Goal: Task Accomplishment & Management: Use online tool/utility

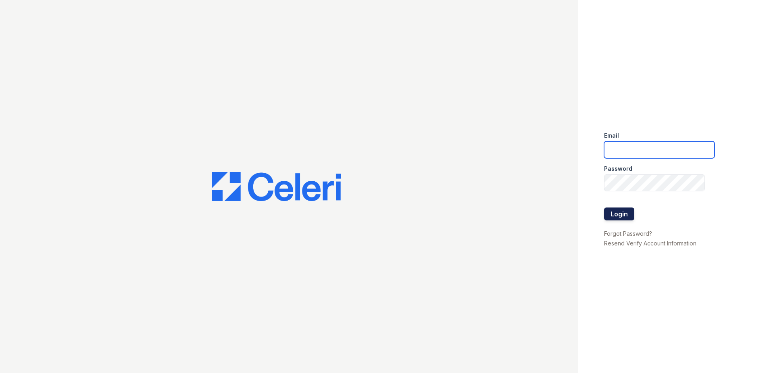
type input "[EMAIL_ADDRESS][DOMAIN_NAME]"
click at [623, 214] on button "Login" at bounding box center [619, 213] width 30 height 13
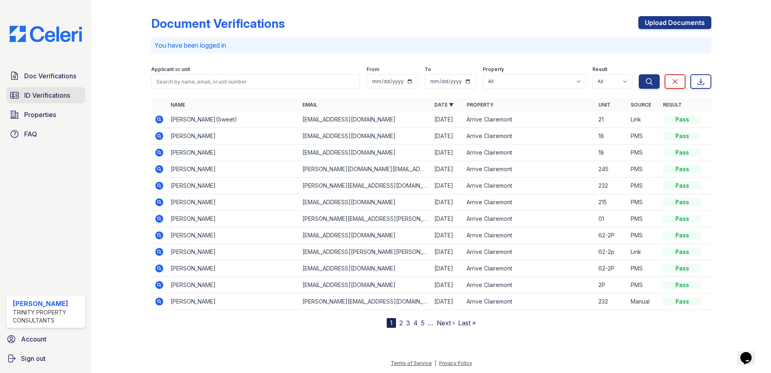
click at [47, 88] on link "ID Verifications" at bounding box center [45, 95] width 79 height 16
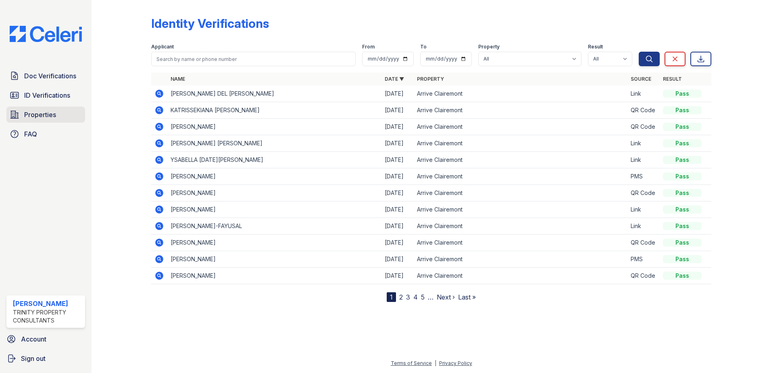
click at [48, 115] on span "Properties" at bounding box center [40, 115] width 32 height 10
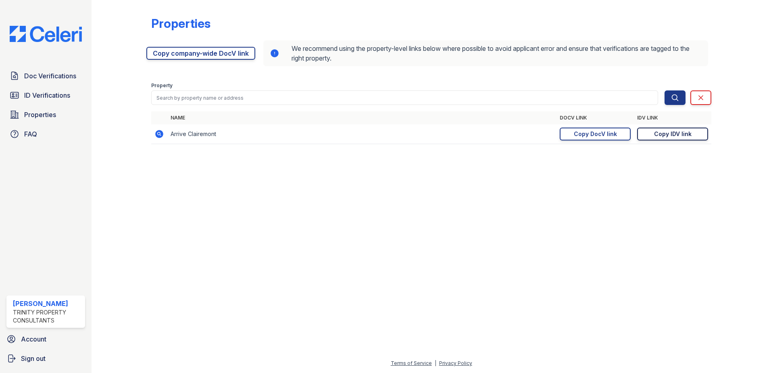
click at [661, 135] on div "Copy IDV link" at bounding box center [673, 134] width 38 height 8
